Goal: Navigation & Orientation: Find specific page/section

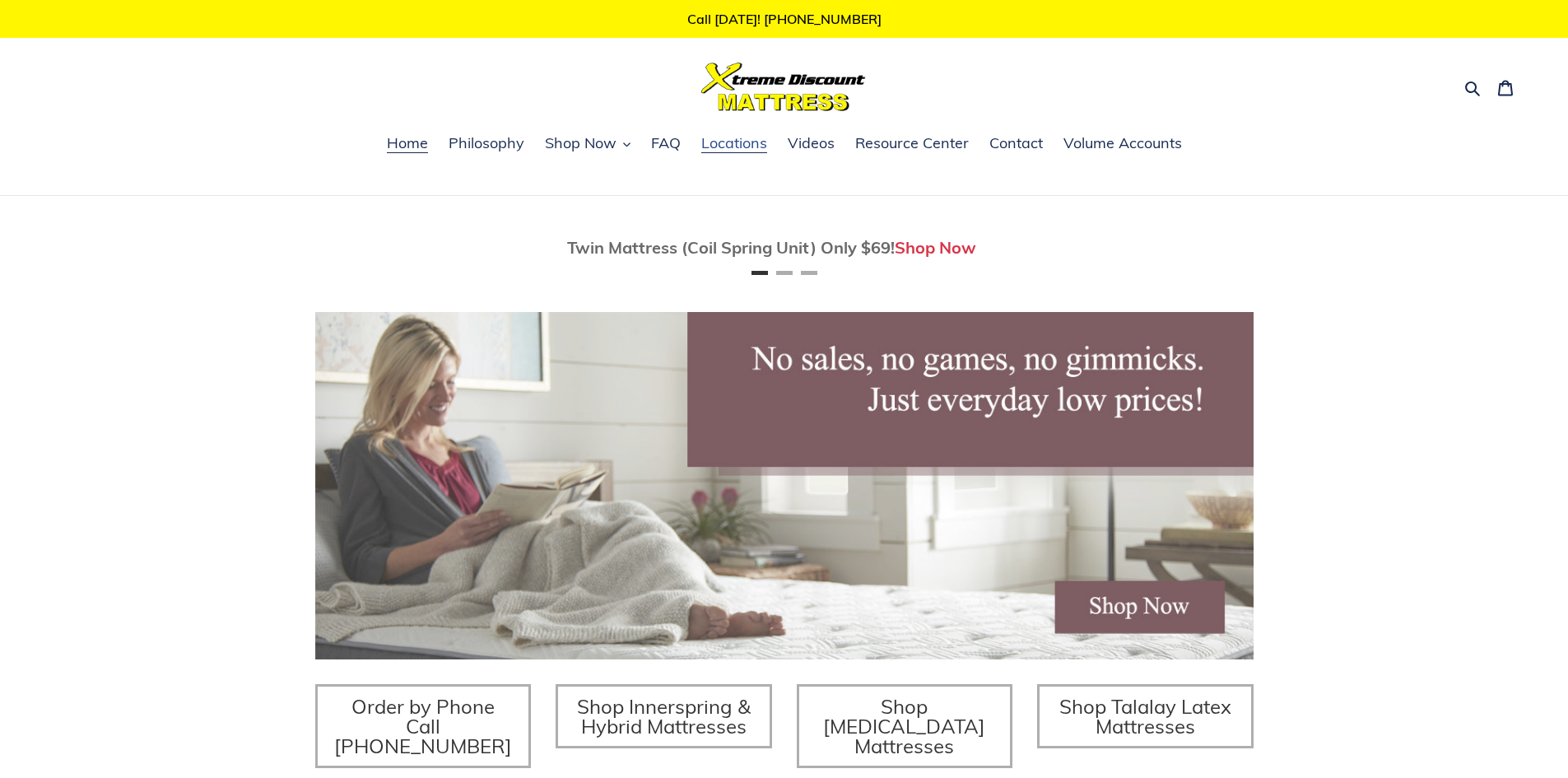
click at [741, 140] on span "Locations" at bounding box center [734, 143] width 66 height 20
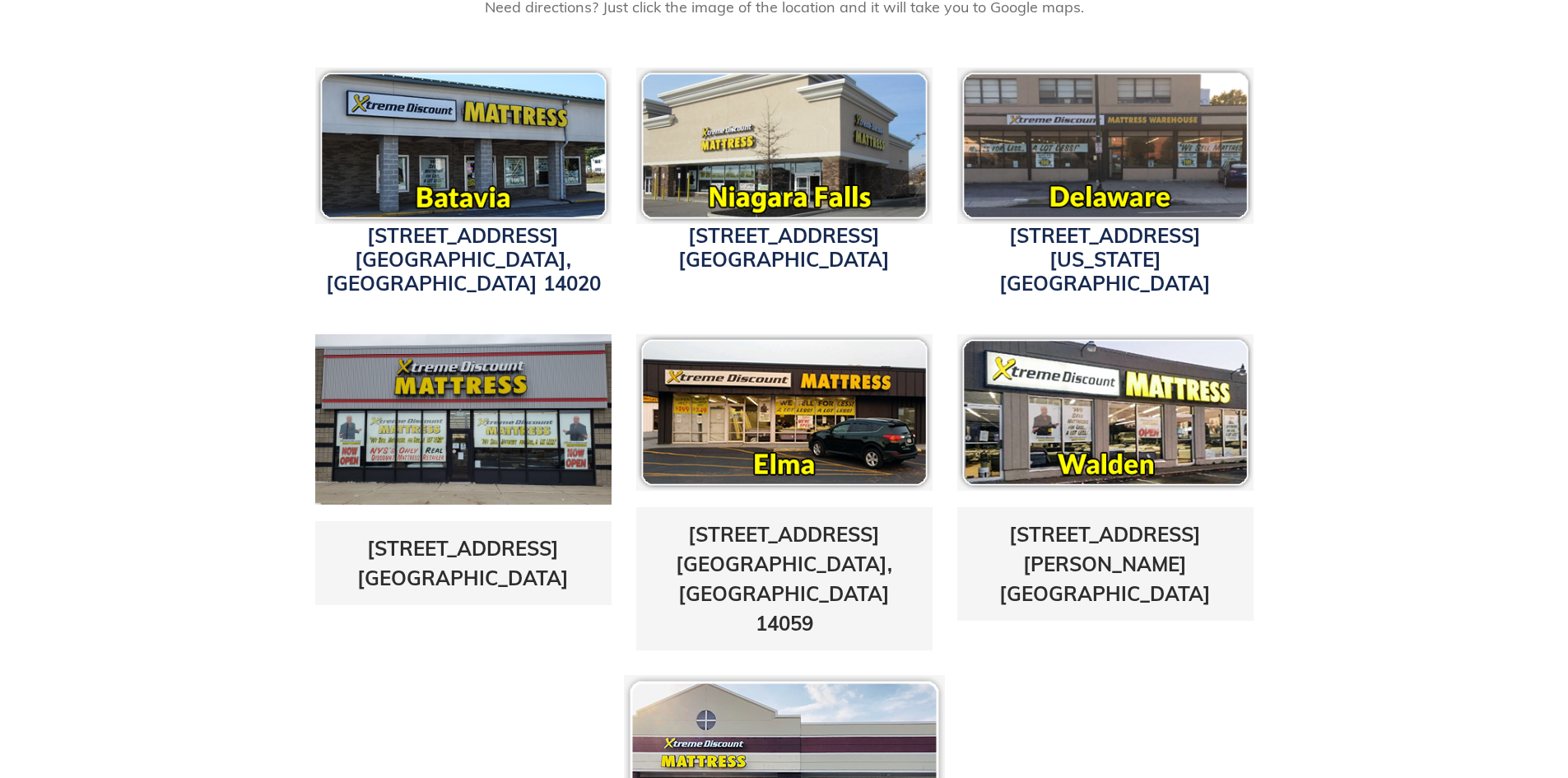
scroll to position [576, 0]
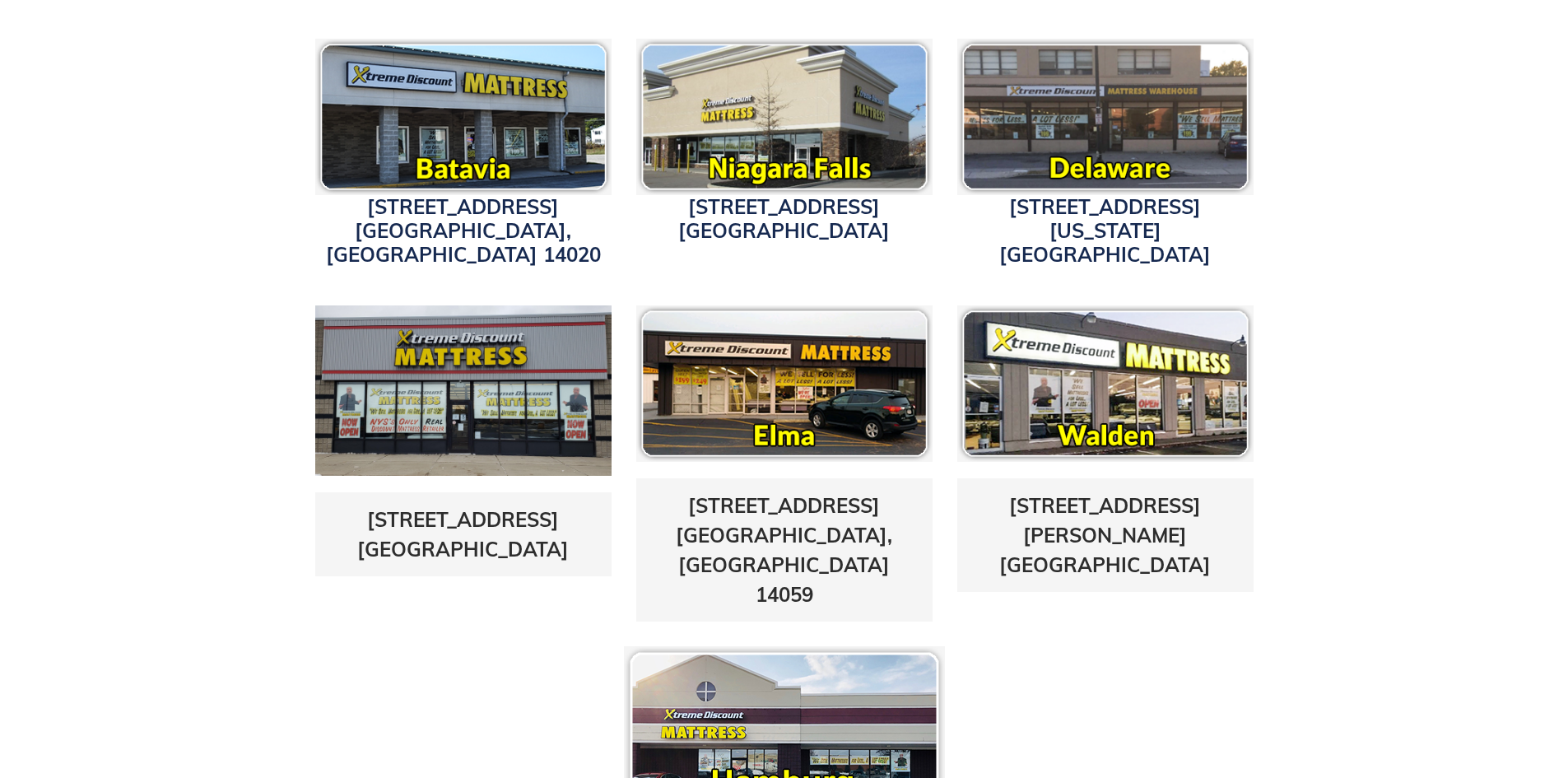
click at [1094, 91] on img at bounding box center [1106, 117] width 296 height 156
click at [1028, 200] on link "3514 Delaware Ave. Buffalo, NY 14217" at bounding box center [1105, 231] width 211 height 73
